Goal: Task Accomplishment & Management: Complete application form

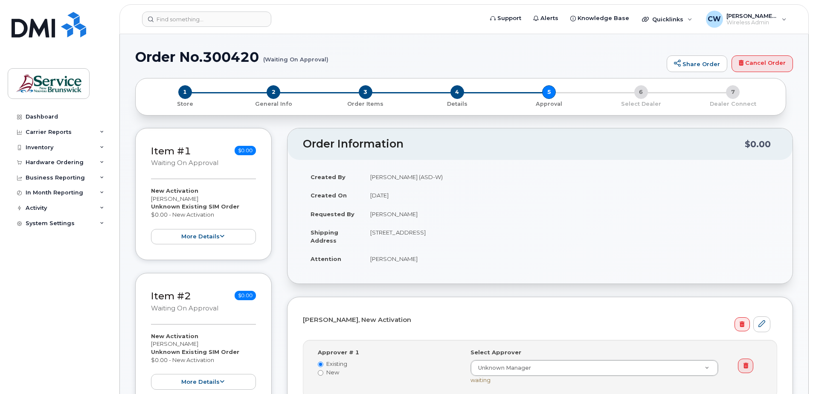
select select
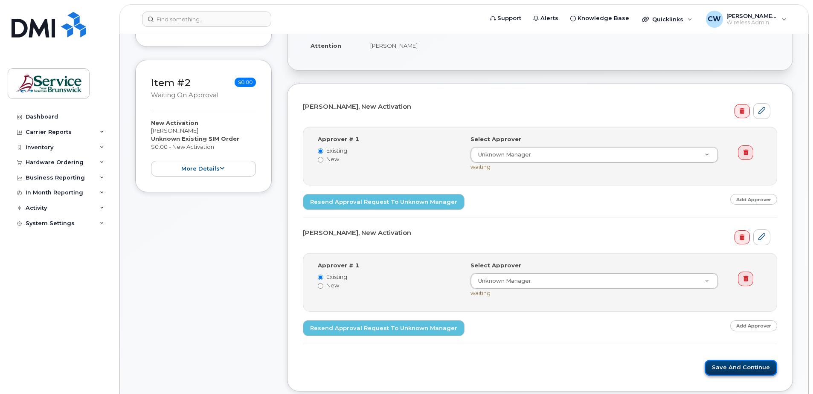
click at [742, 364] on button "Save and Continue" at bounding box center [741, 368] width 73 height 16
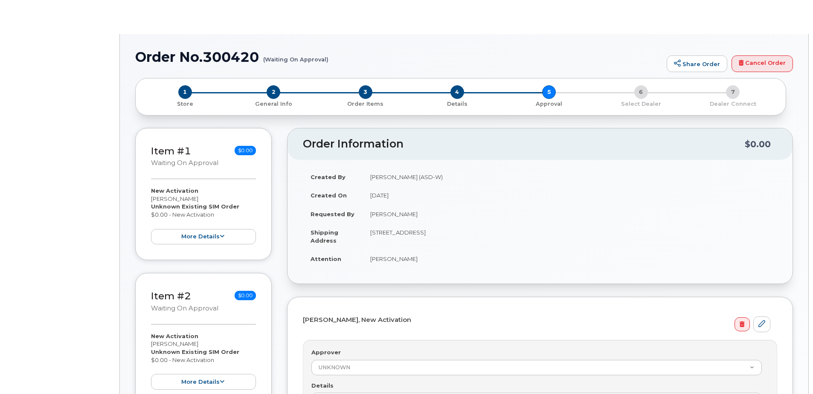
select select
